Goal: Information Seeking & Learning: Understand process/instructions

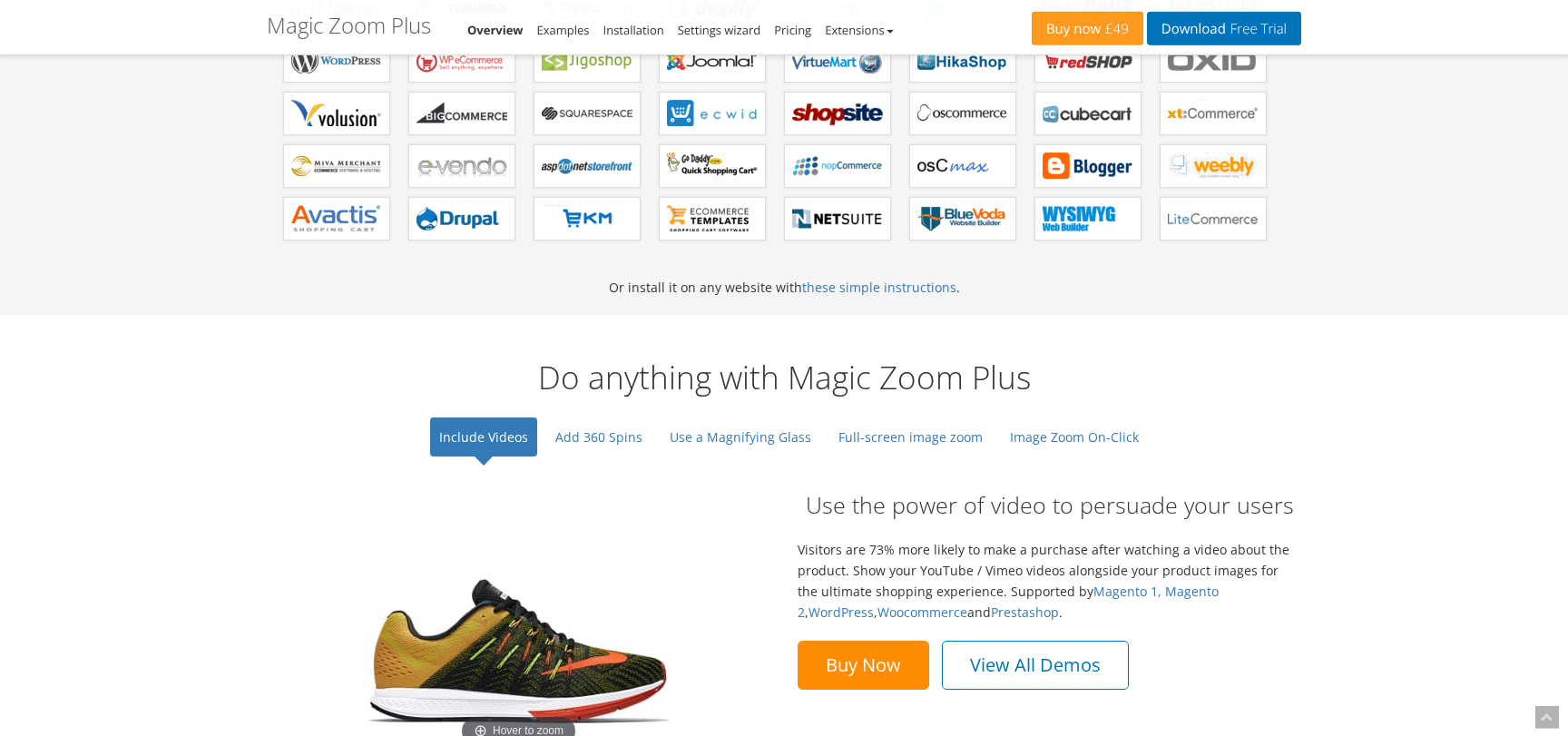
scroll to position [1027, 0]
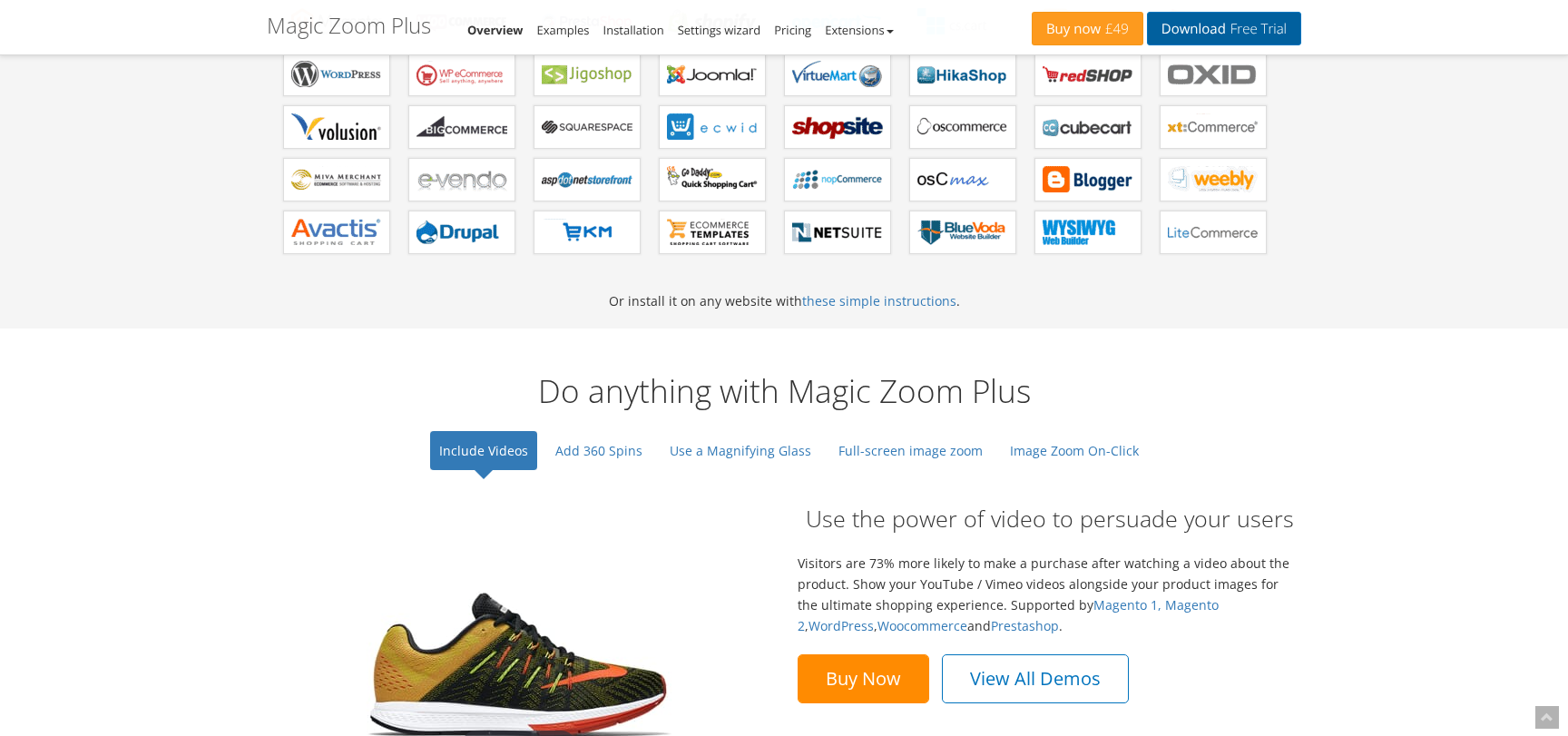
click at [1180, 35] on link "Download Free Trial" at bounding box center [1224, 28] width 155 height 34
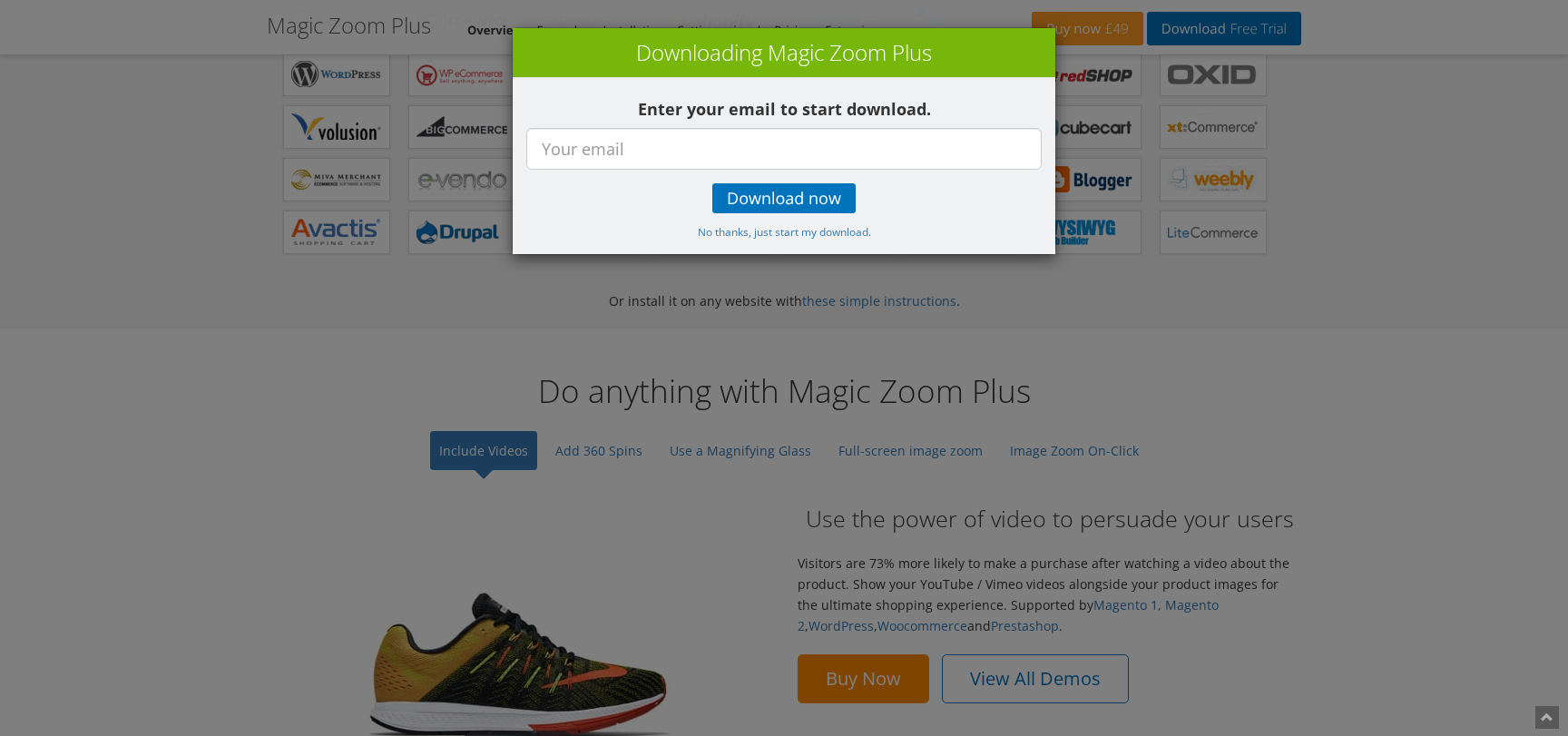
click at [1083, 425] on div "× Downloading Magic Zoom Plus Enter your email to start download. Download now …" at bounding box center [784, 368] width 1568 height 736
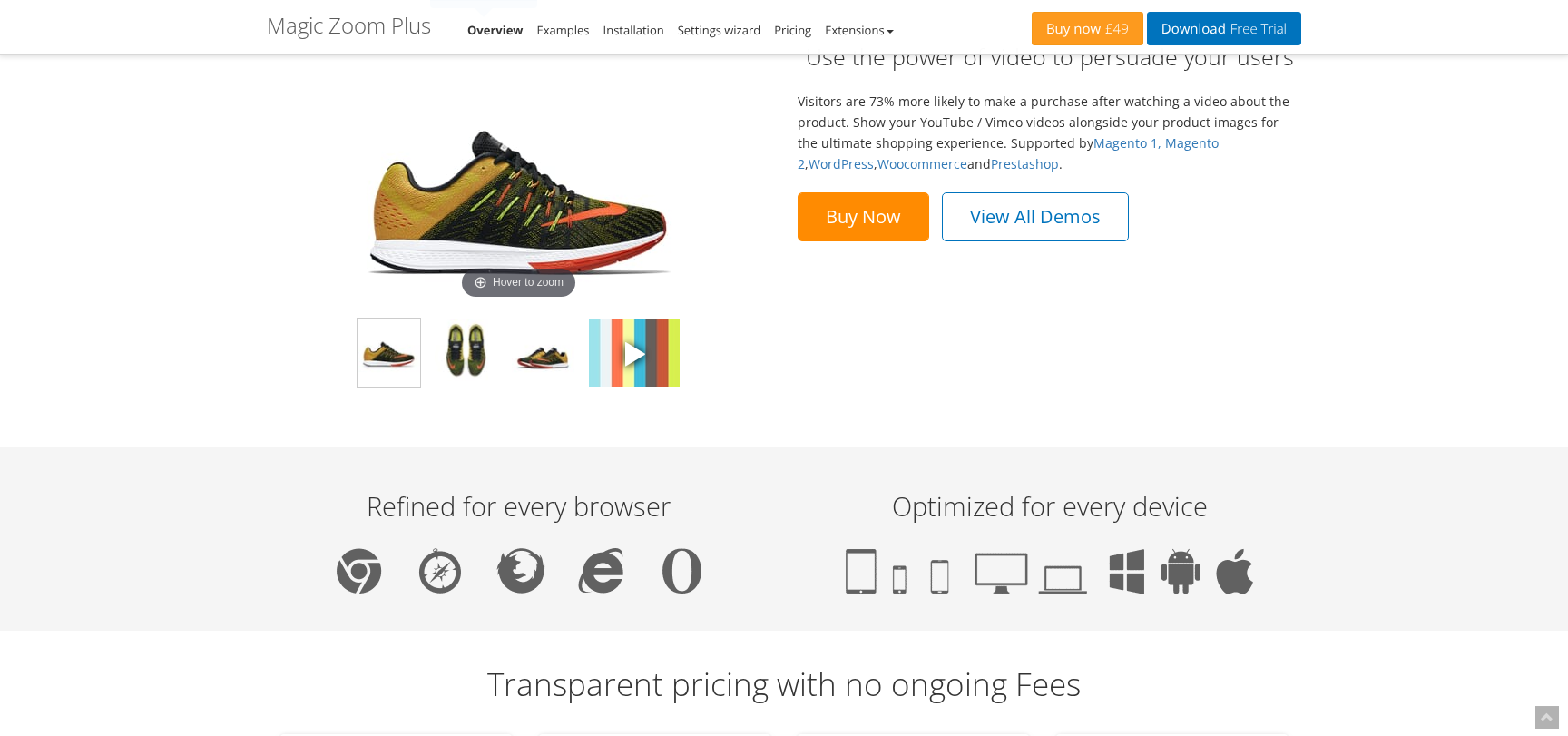
scroll to position [1497, 0]
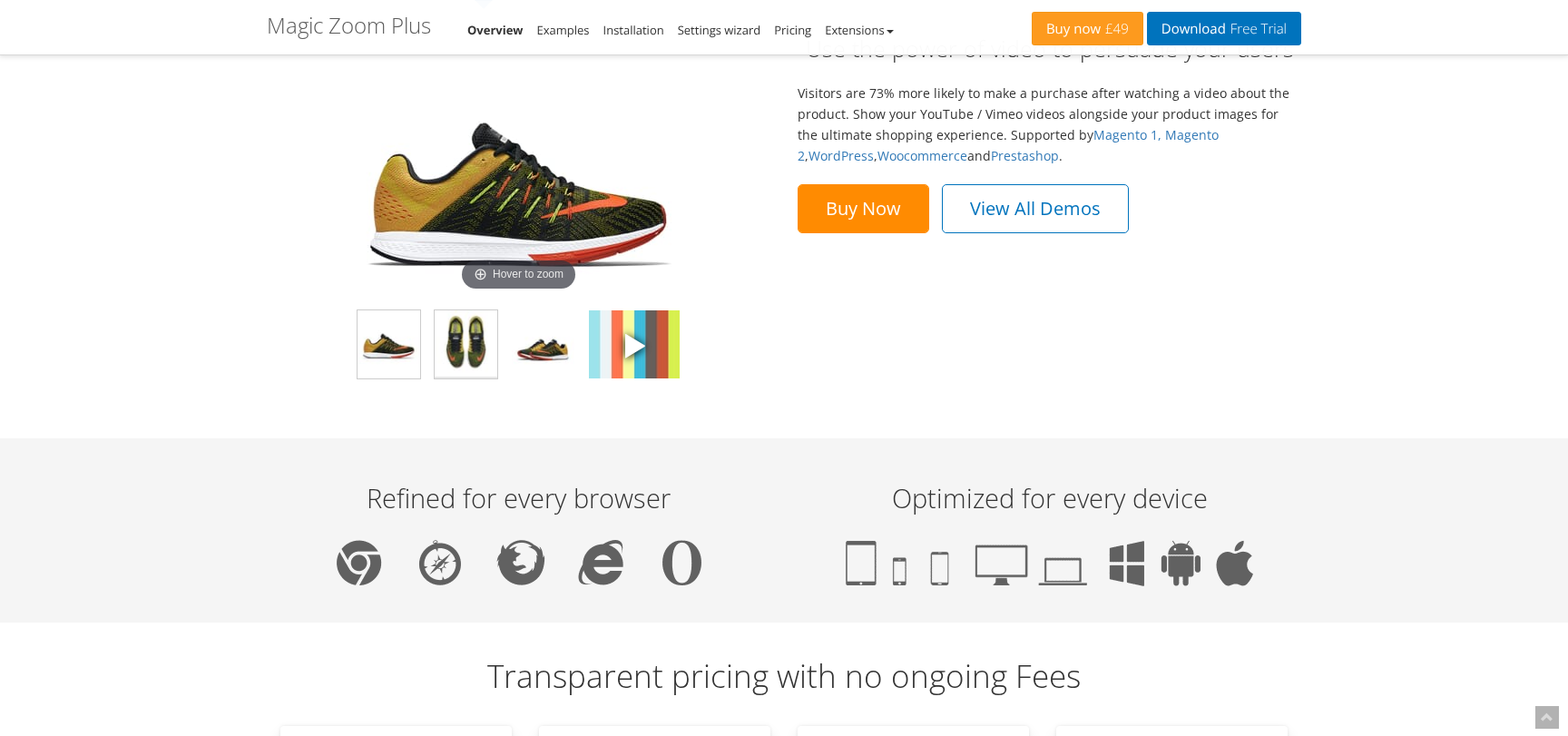
click at [466, 335] on img at bounding box center [466, 344] width 62 height 68
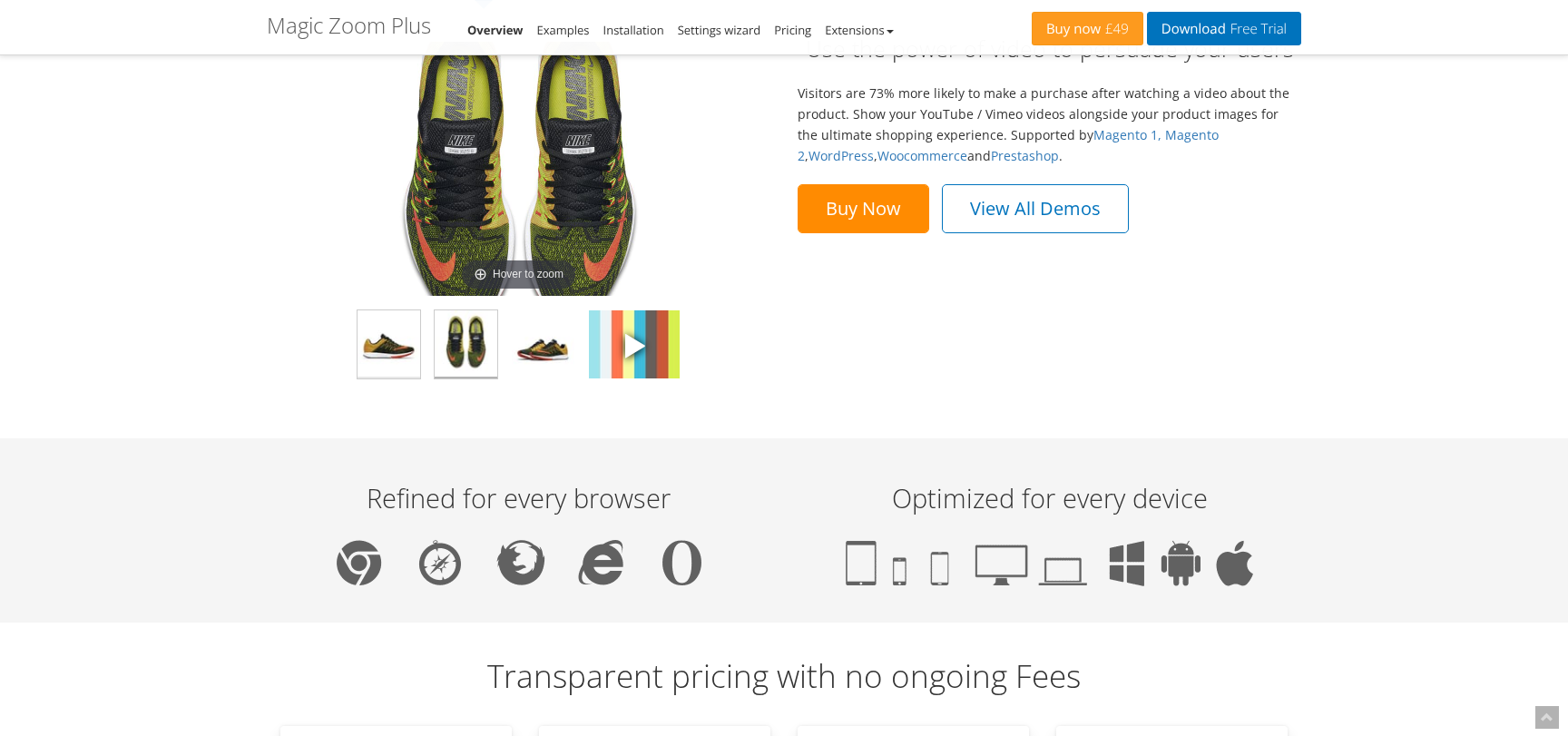
click at [374, 349] on img at bounding box center [388, 344] width 62 height 68
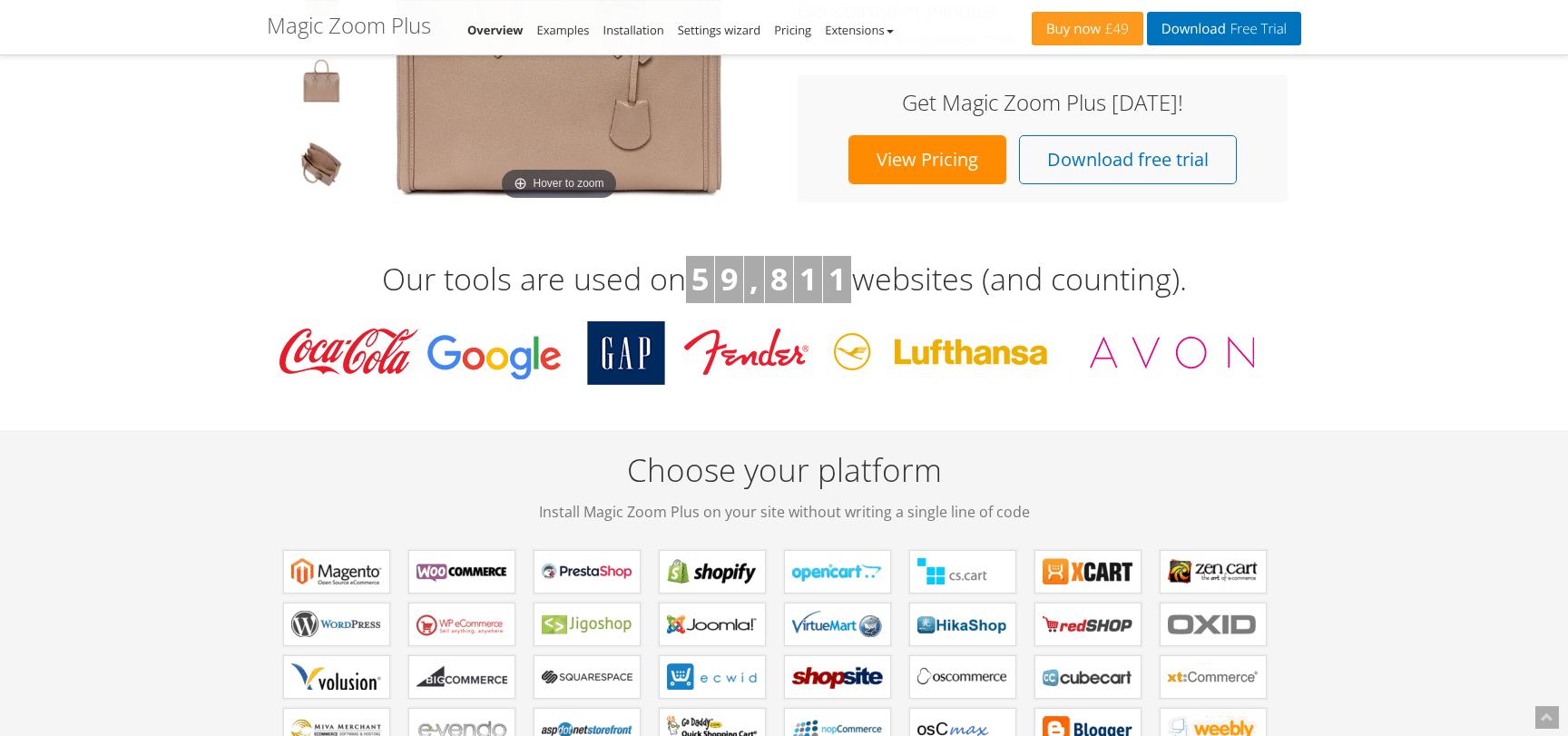
scroll to position [444, 0]
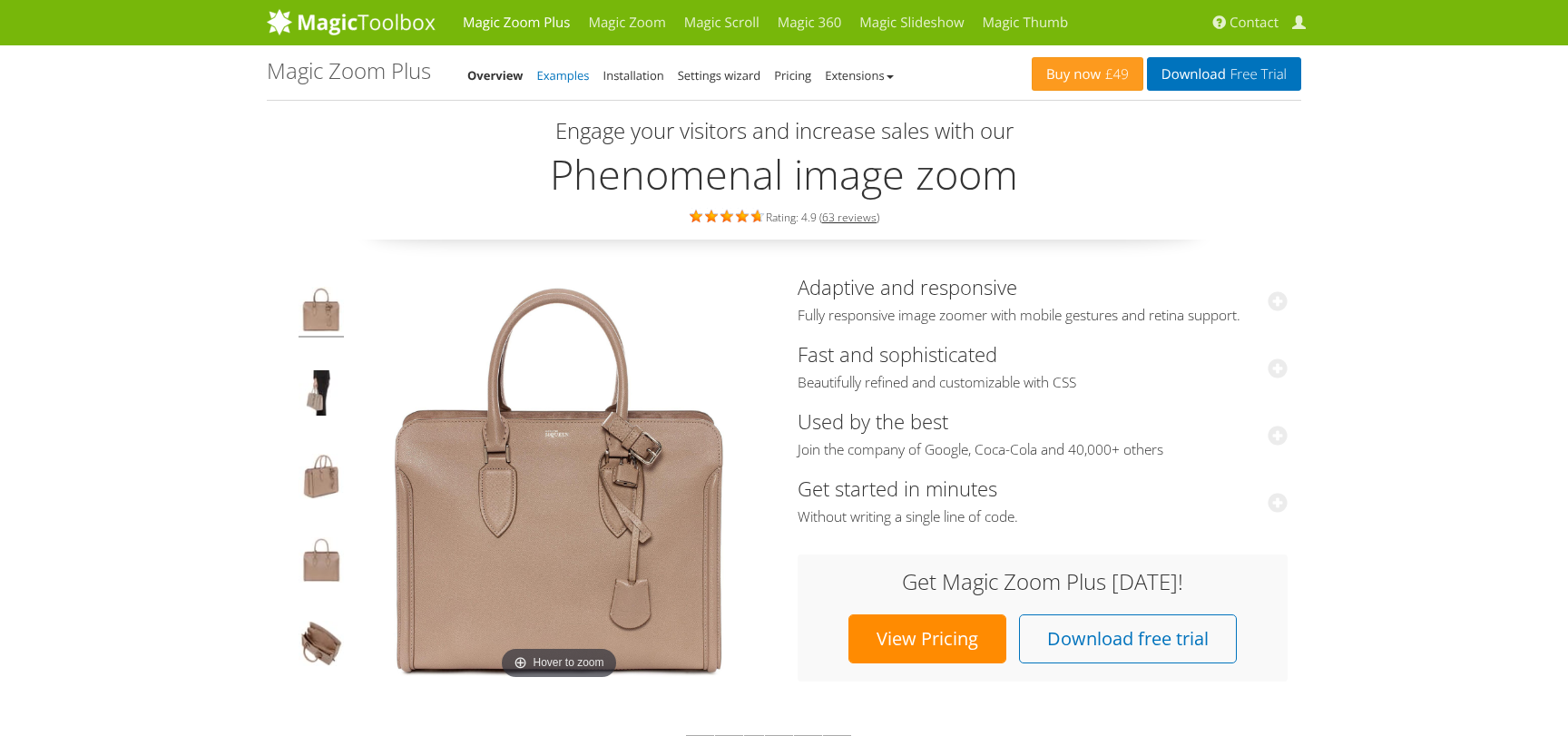
click at [558, 72] on link "Examples" at bounding box center [564, 75] width 53 height 16
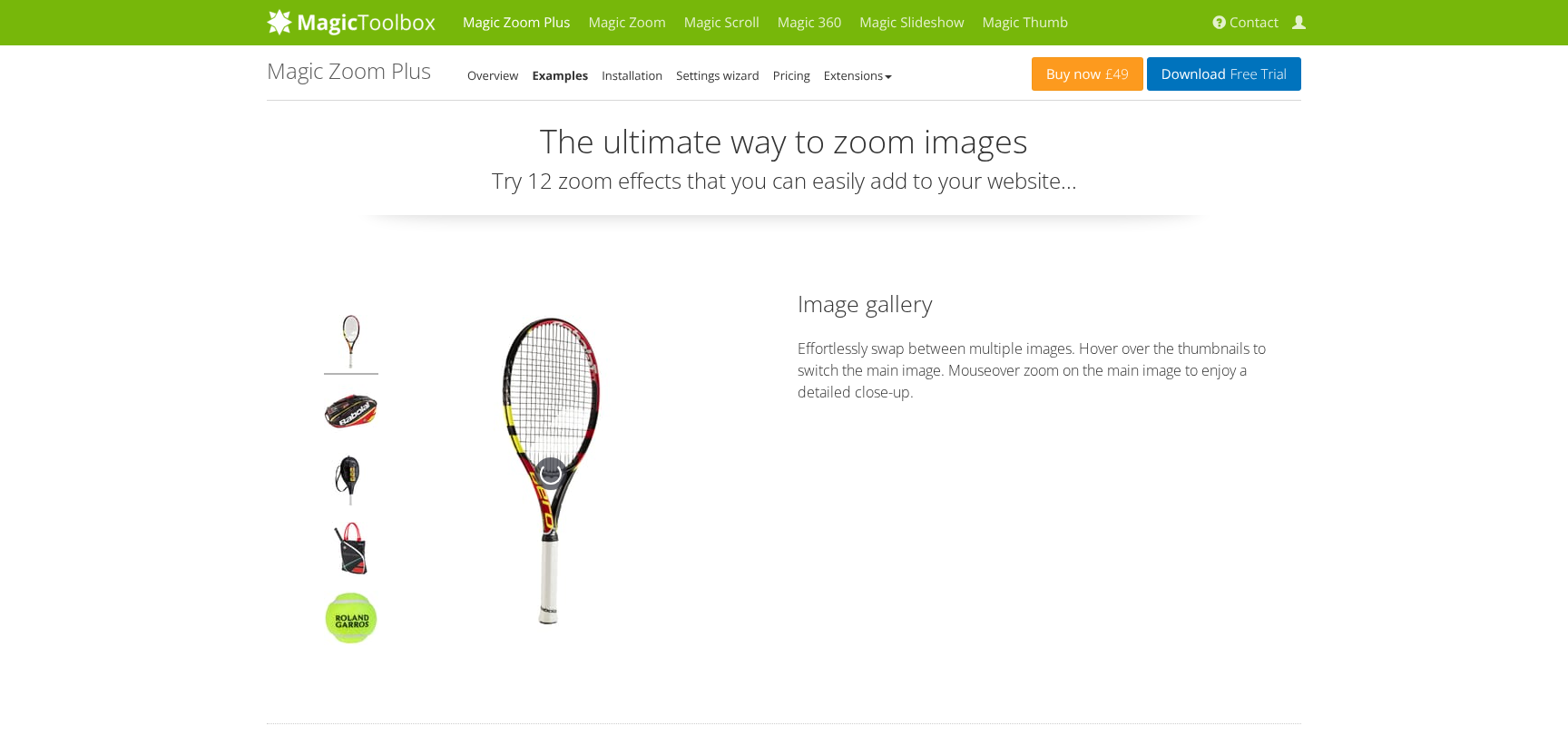
click at [621, 73] on link "Installation" at bounding box center [632, 75] width 60 height 16
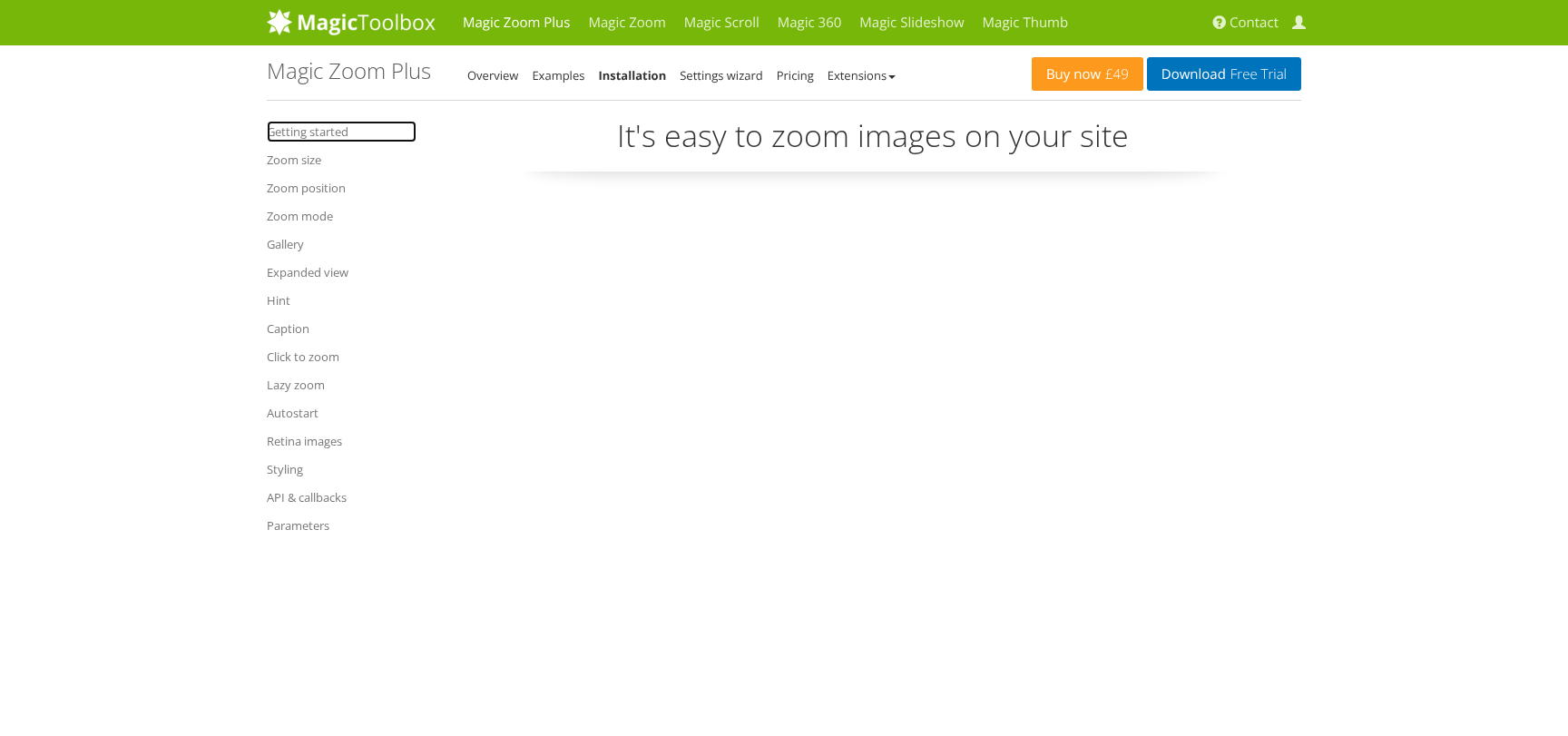
click at [331, 124] on link "Getting started" at bounding box center [342, 131] width 150 height 22
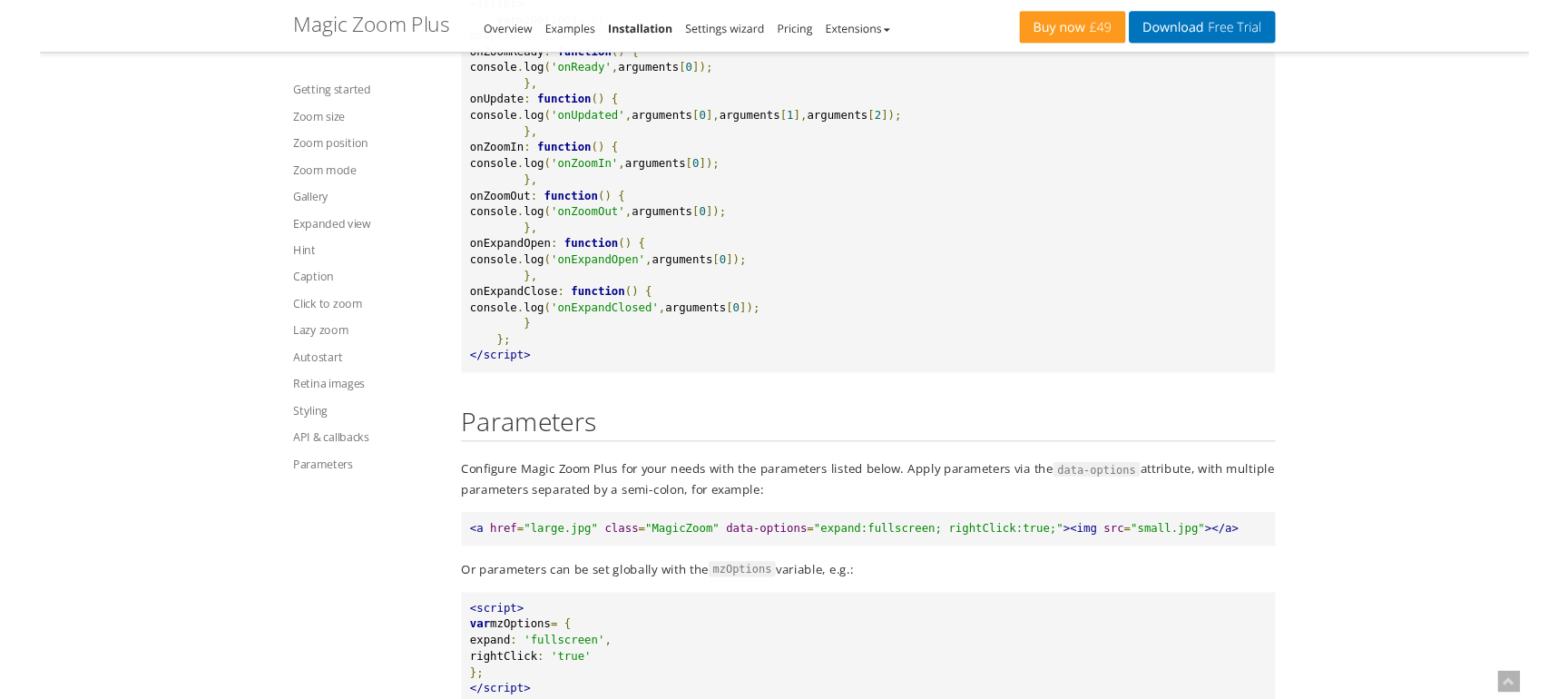
scroll to position [20456, 0]
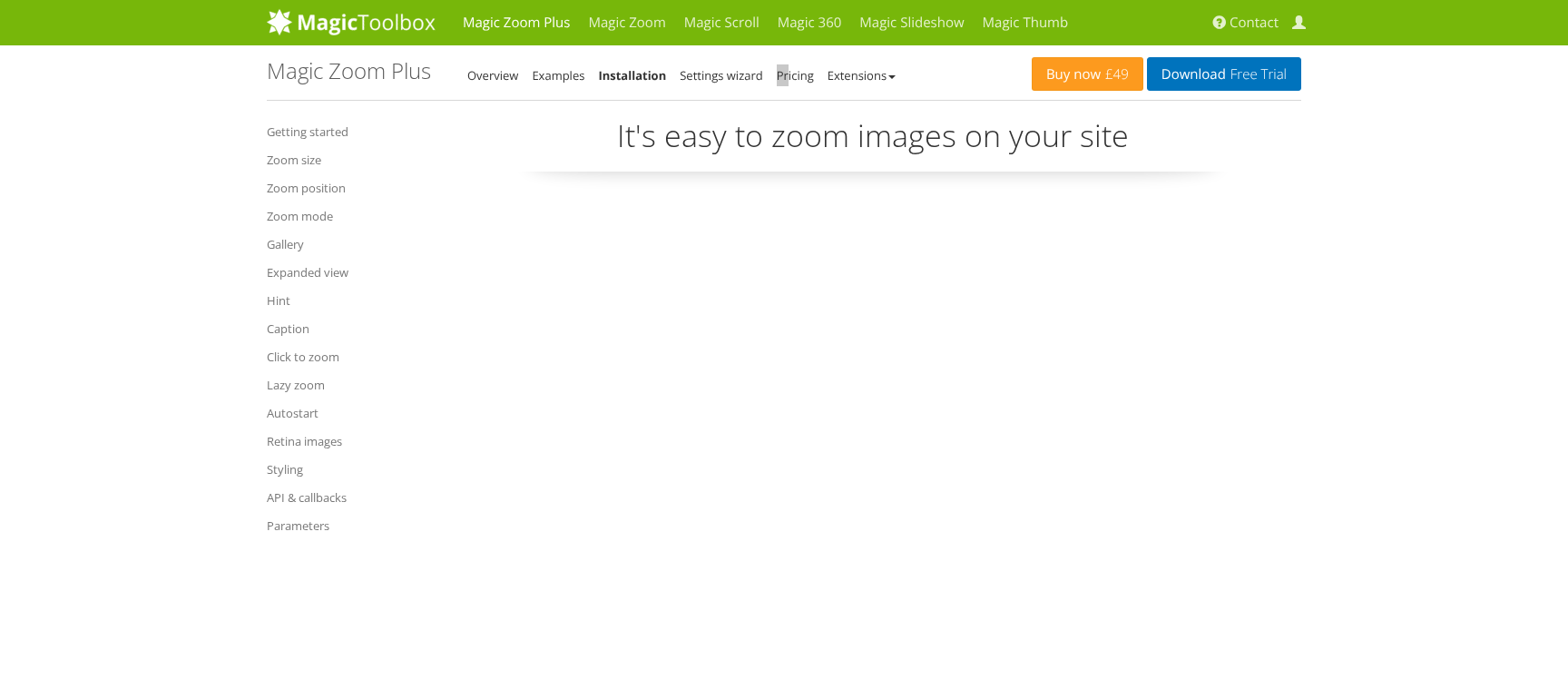
scroll to position [14705, 0]
